Goal: Task Accomplishment & Management: Manage account settings

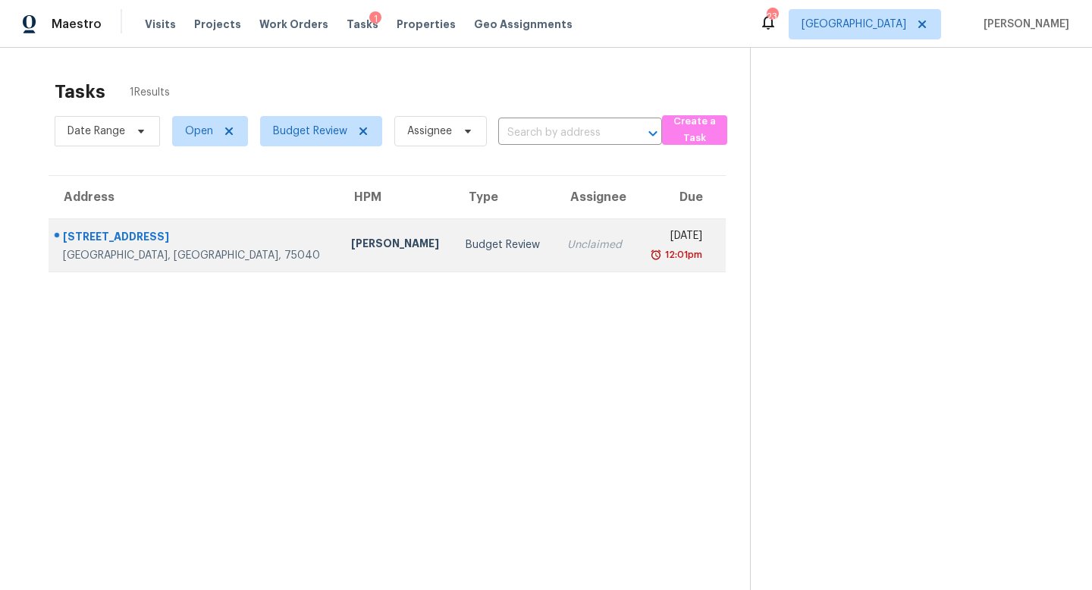
click at [466, 237] on div "Budget Review" at bounding box center [504, 244] width 77 height 15
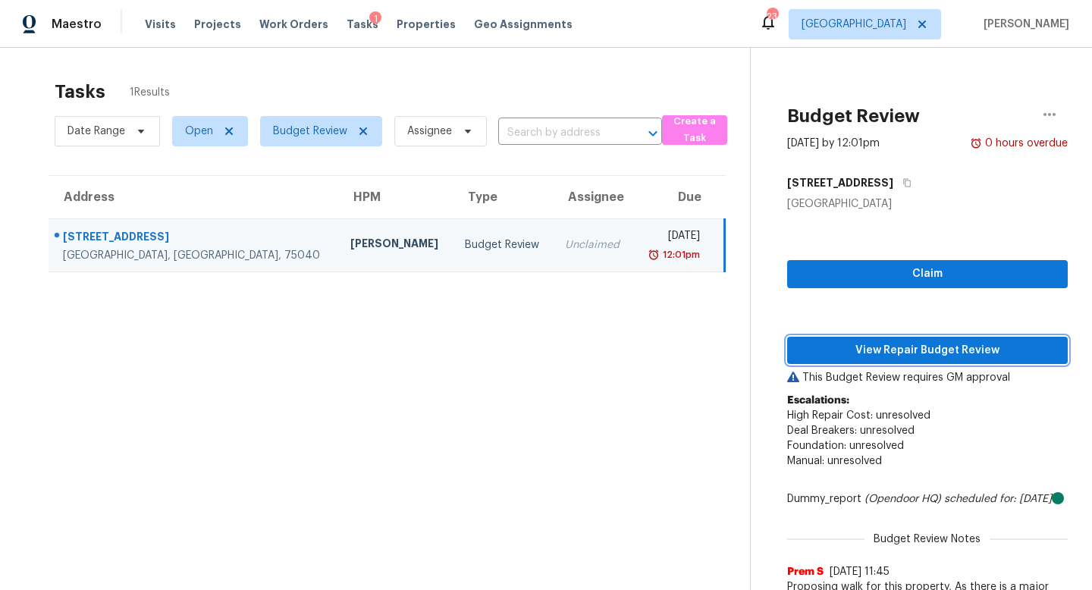
click at [840, 350] on span "View Repair Budget Review" at bounding box center [927, 350] width 256 height 19
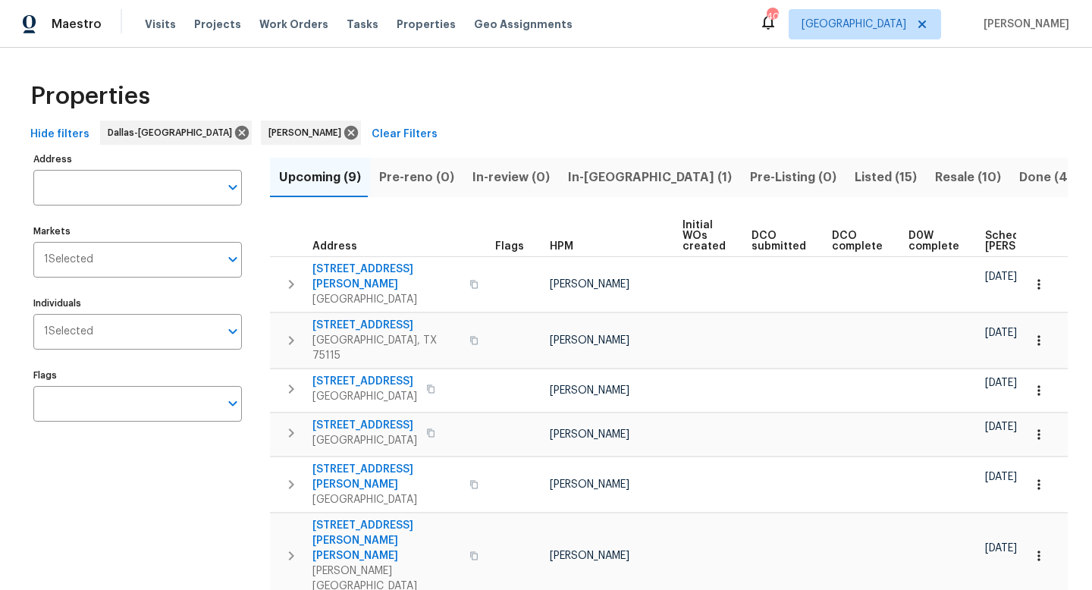
scroll to position [0, 184]
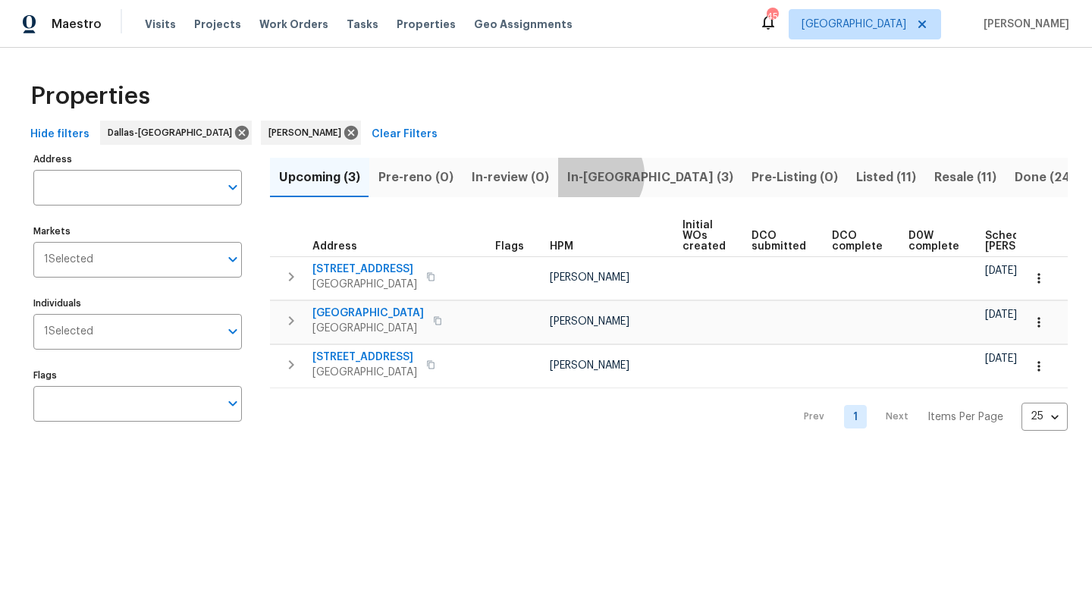
click at [589, 174] on span "In-reno (3)" at bounding box center [650, 177] width 166 height 21
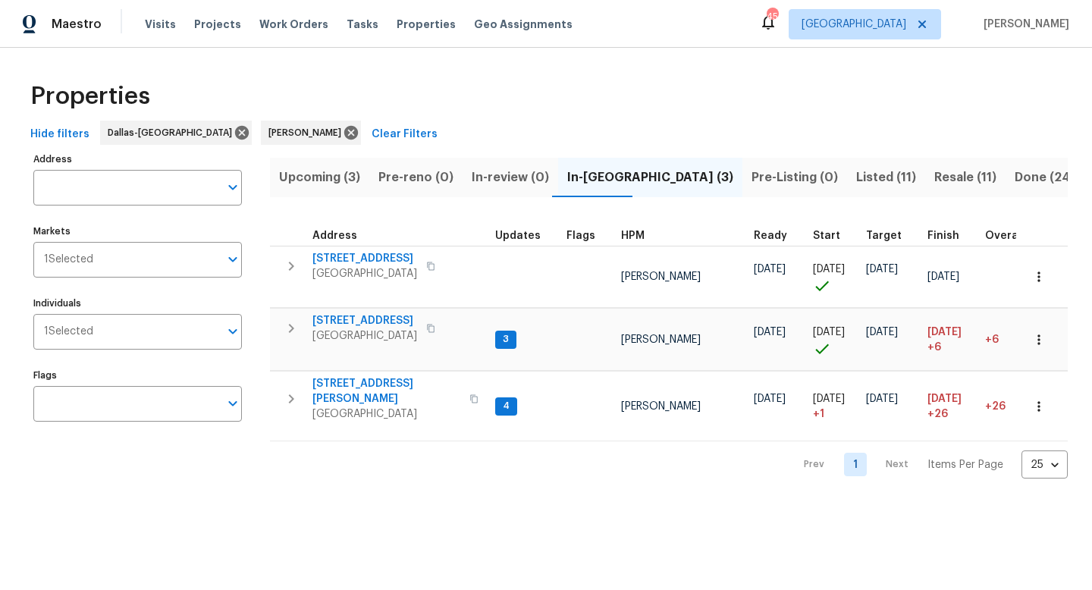
click at [336, 172] on span "Upcoming (3)" at bounding box center [319, 177] width 81 height 21
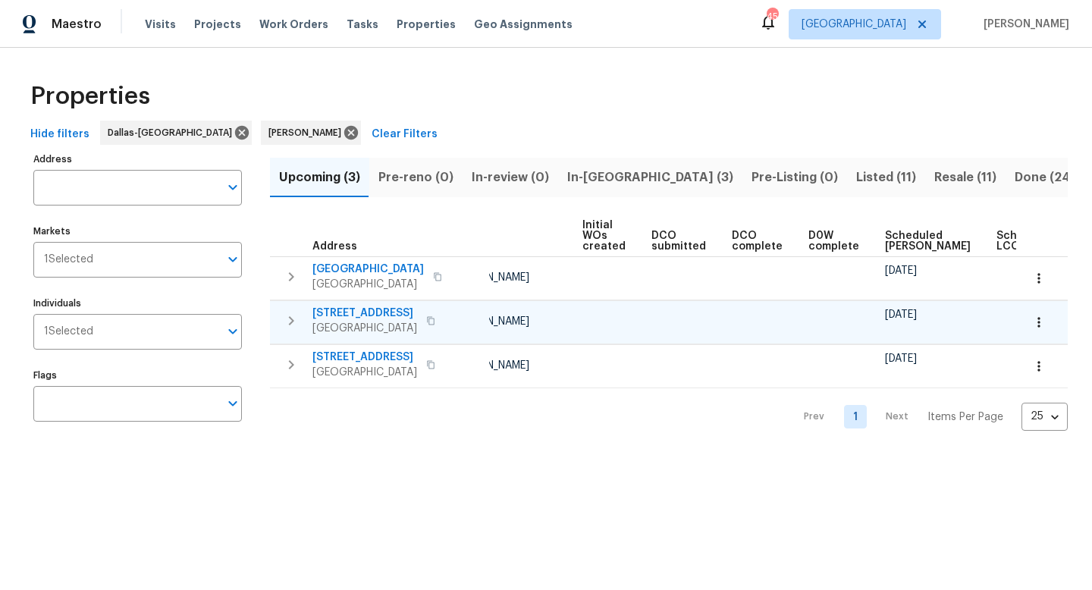
scroll to position [0, 166]
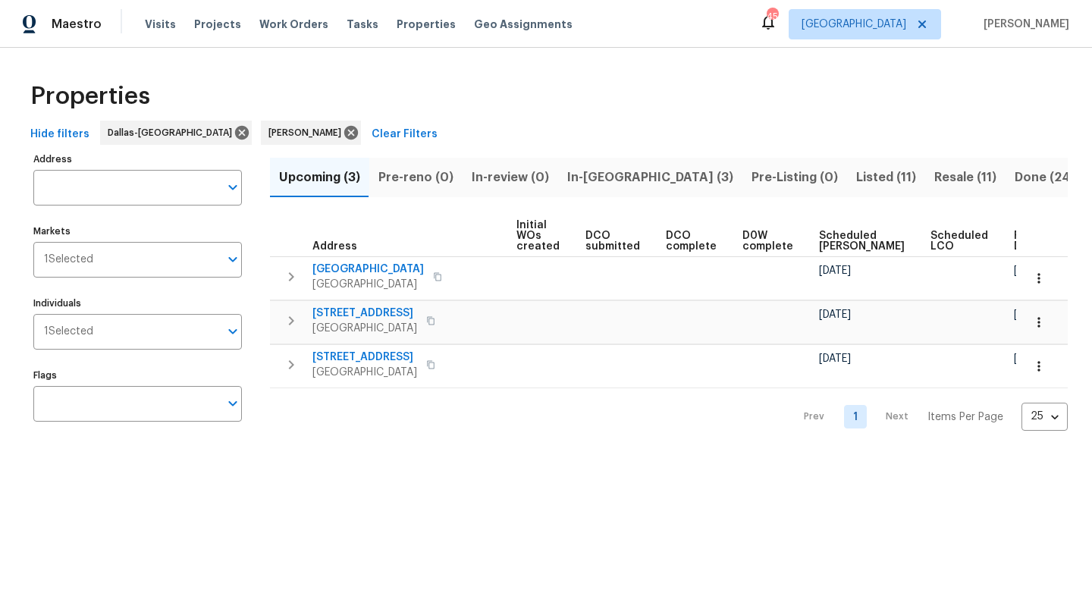
click at [1014, 243] on div "Ready Date" at bounding box center [1037, 241] width 47 height 21
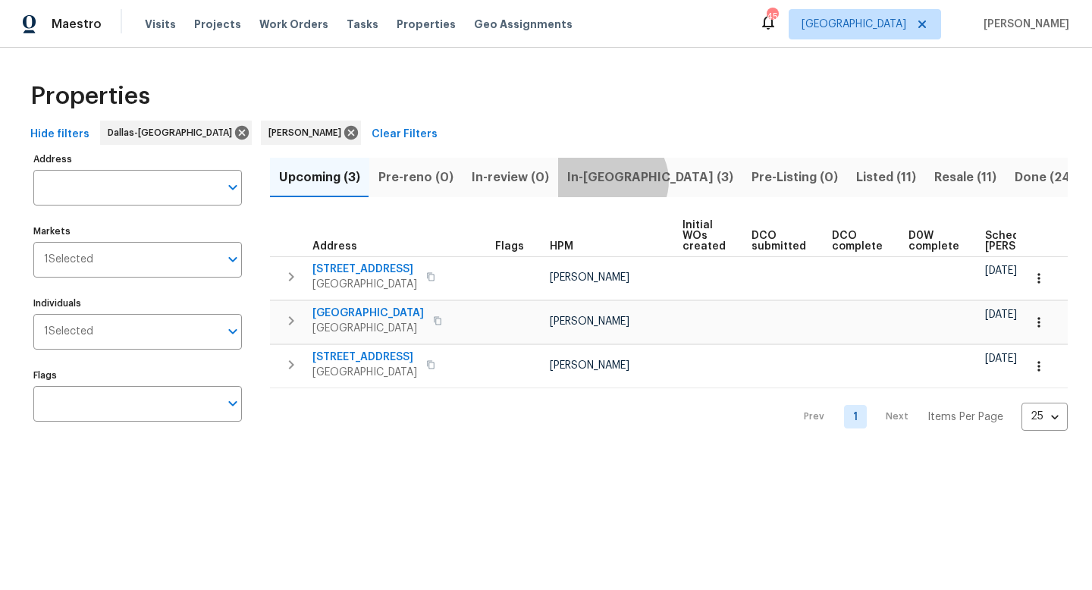
click at [604, 181] on span "In-reno (3)" at bounding box center [650, 177] width 166 height 21
